Goal: Task Accomplishment & Management: Manage account settings

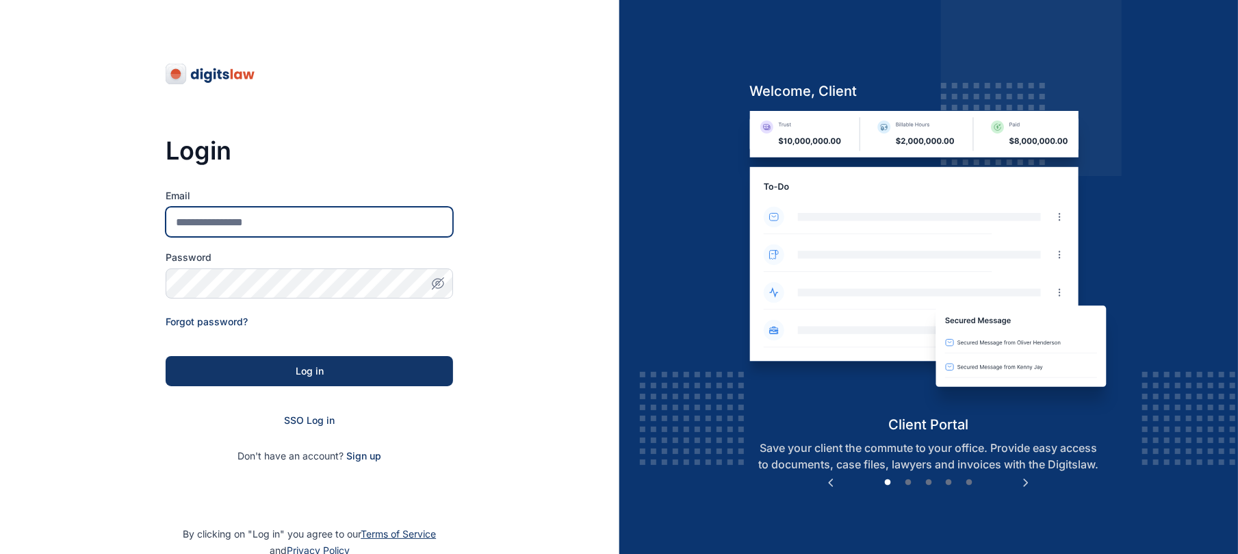
click at [323, 231] on input "Email" at bounding box center [309, 222] width 287 height 30
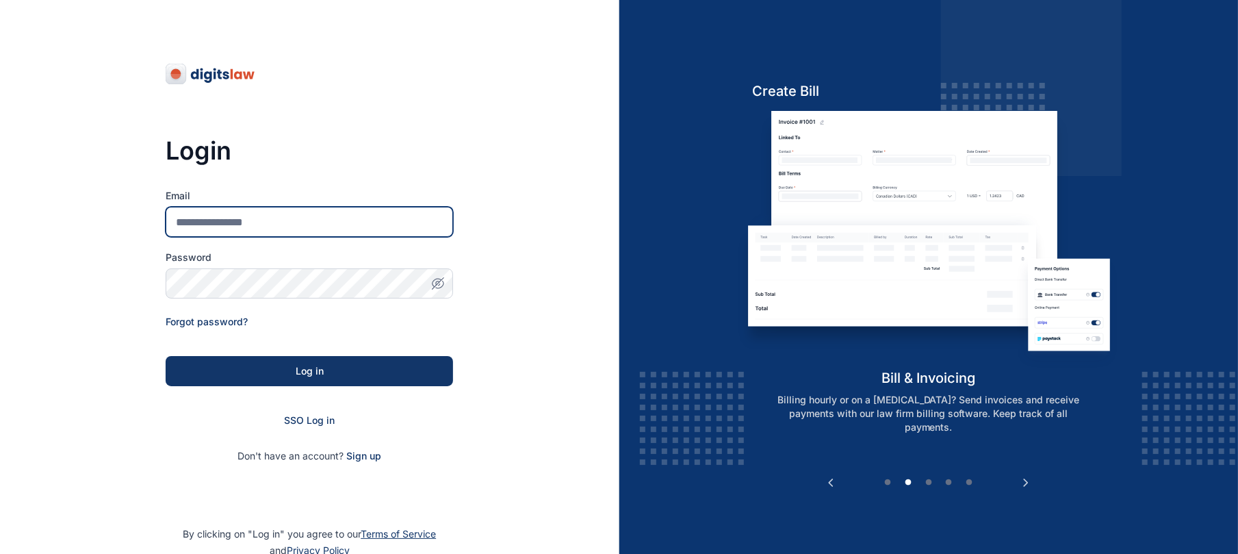
type input "**********"
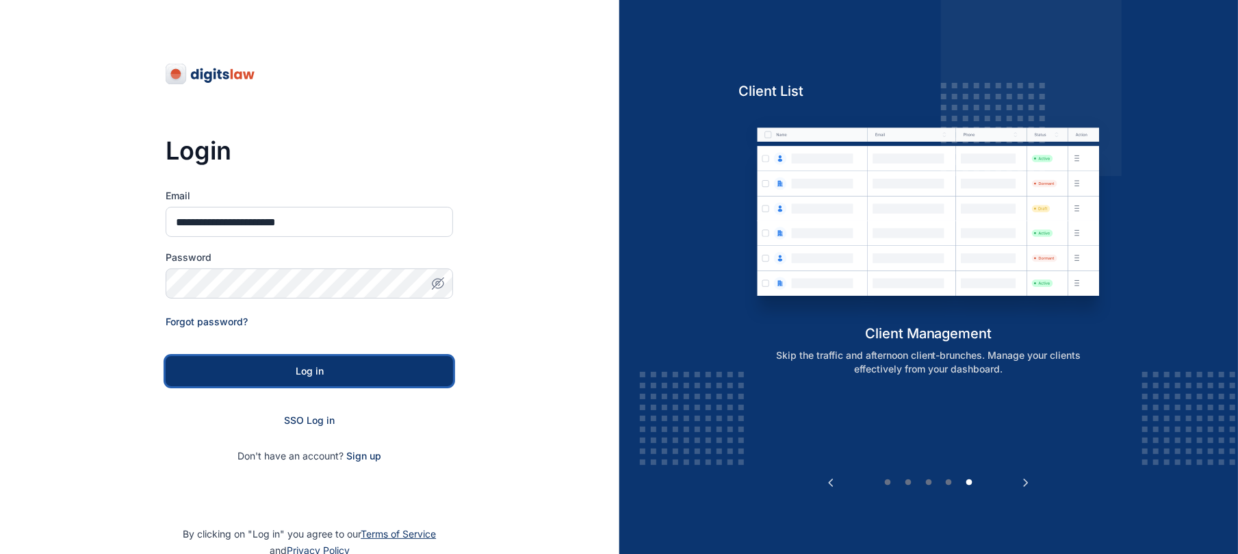
click at [396, 362] on button "Log in" at bounding box center [309, 371] width 287 height 30
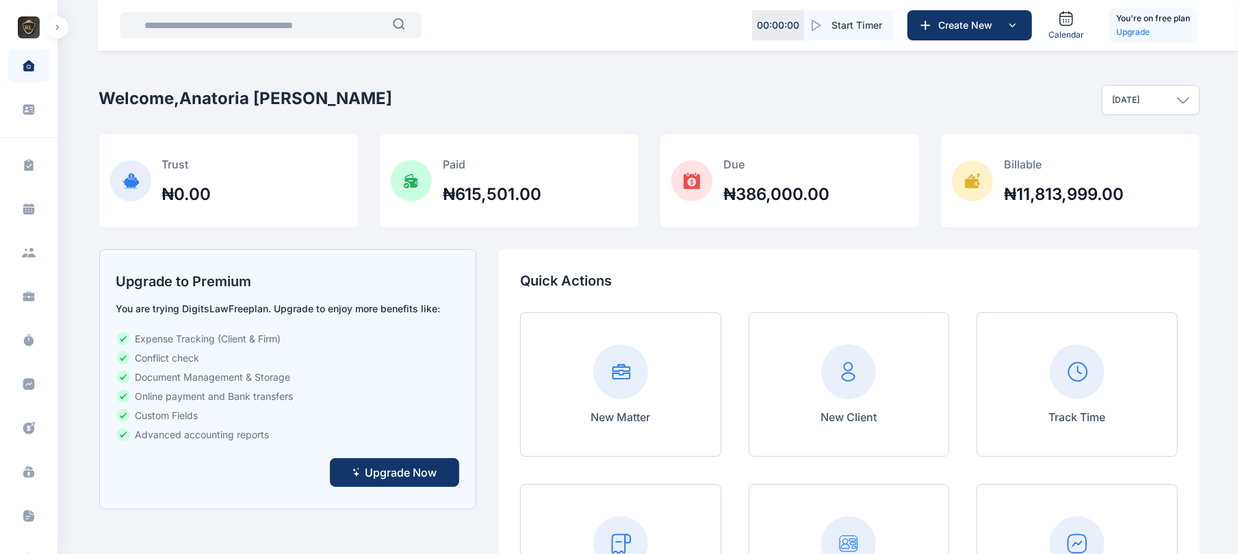
click at [52, 33] on button "button" at bounding box center [58, 27] width 22 height 22
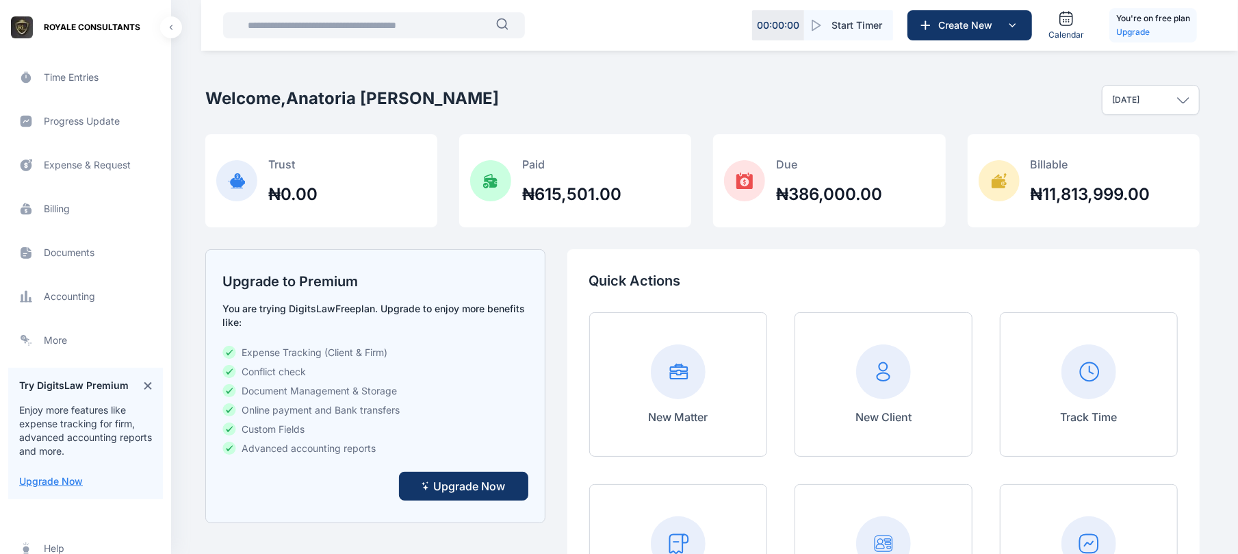
scroll to position [356, 0]
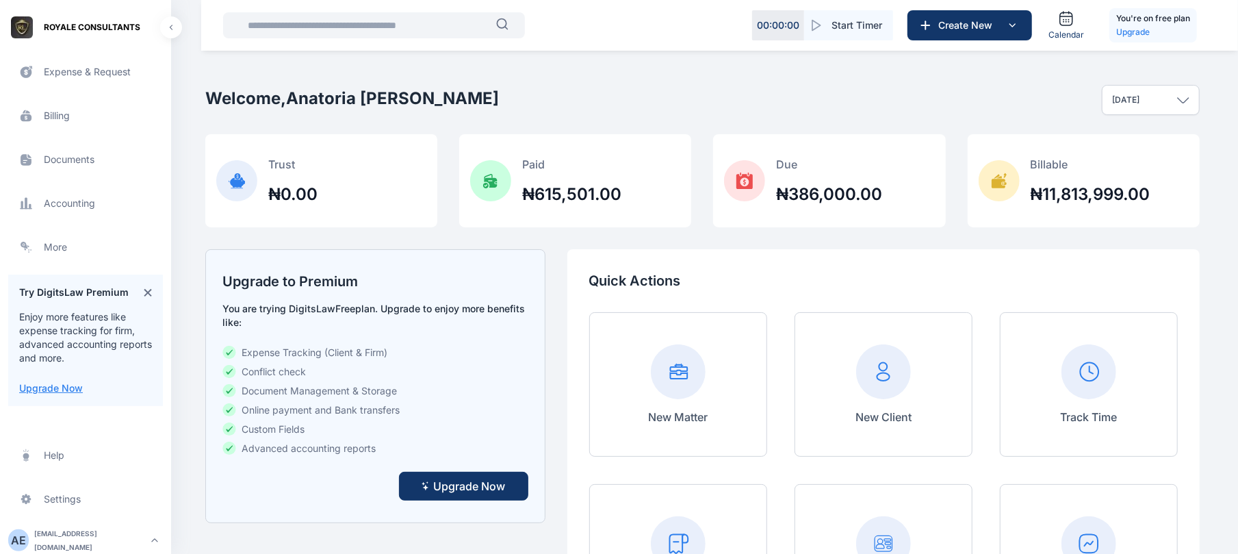
click at [60, 116] on span "Billing billing billing" at bounding box center [85, 115] width 155 height 33
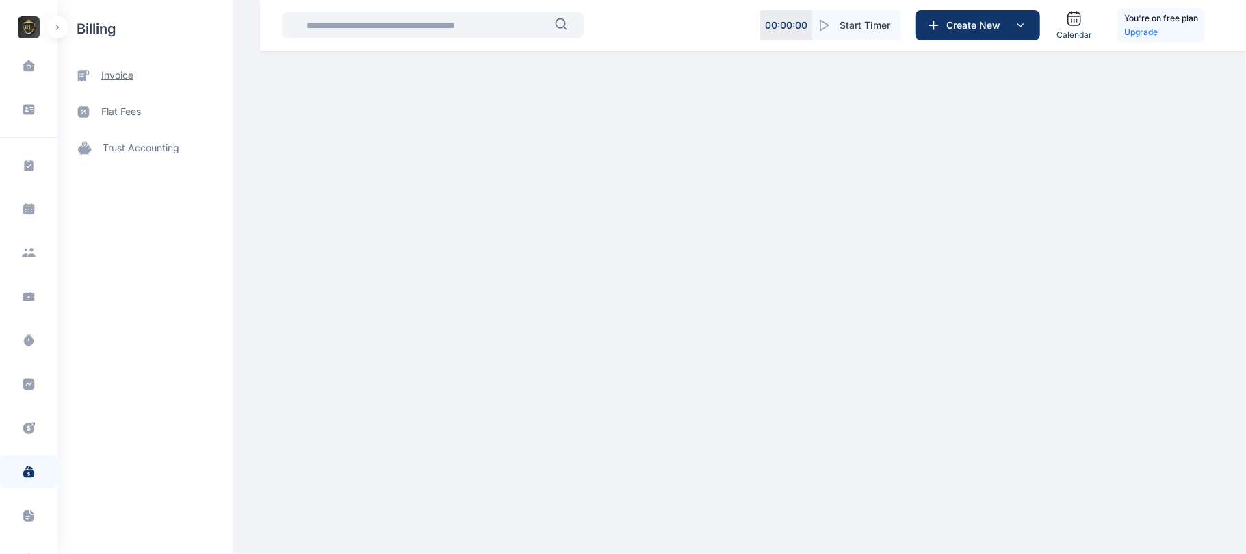
click at [138, 75] on span "invoice" at bounding box center [144, 75] width 175 height 36
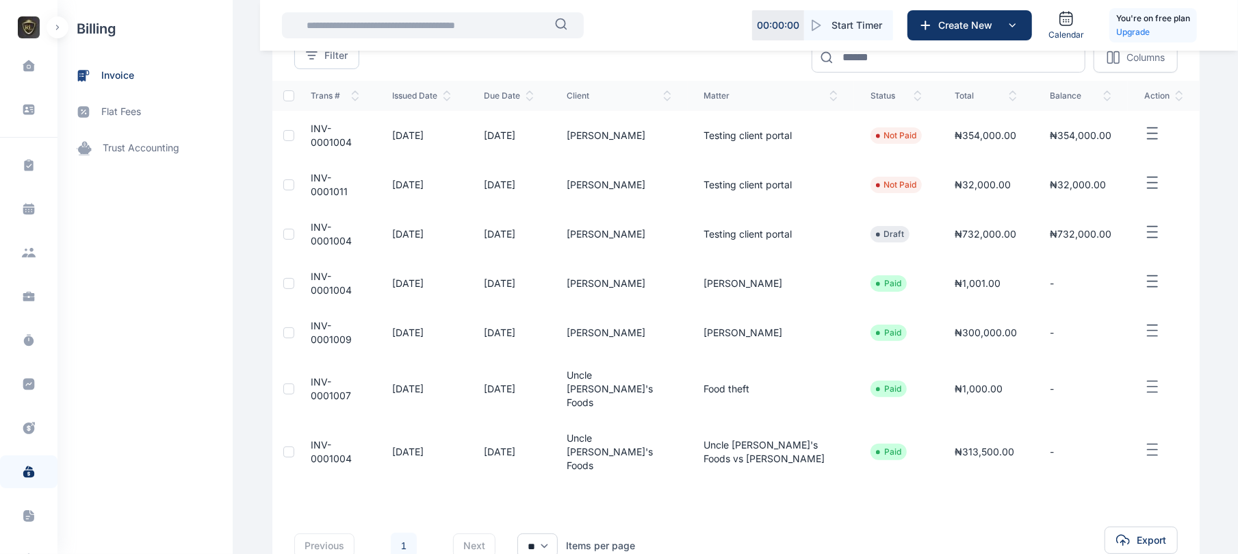
scroll to position [144, 0]
